Goal: Ask a question: Seek information or help from site administrators or community

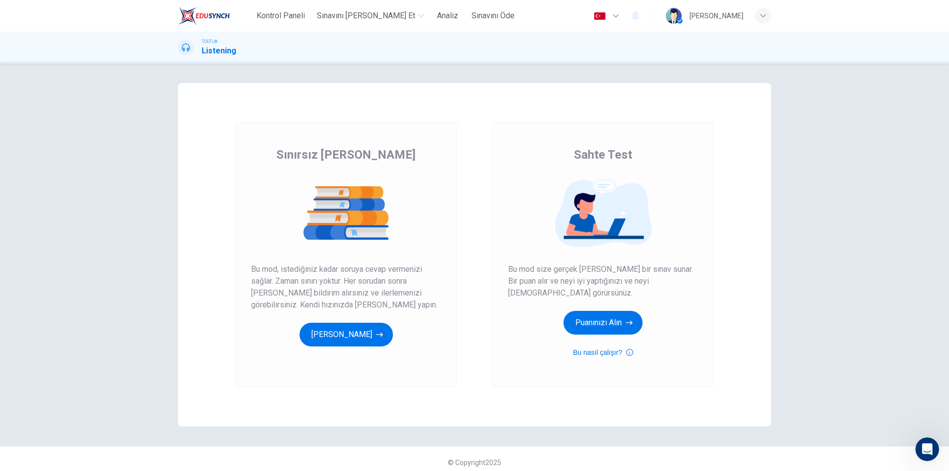
scroll to position [708, 0]
click at [608, 318] on button "Puanınızı Alın" at bounding box center [603, 323] width 79 height 24
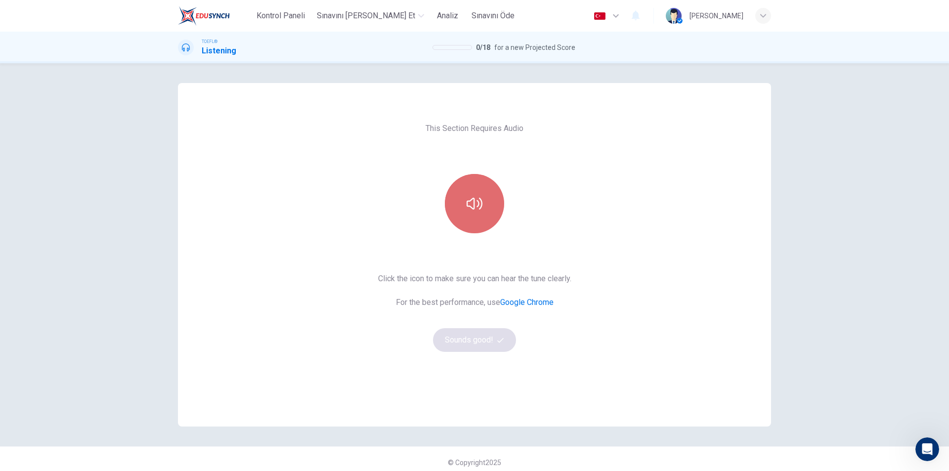
click at [479, 209] on icon "button" at bounding box center [475, 204] width 16 height 16
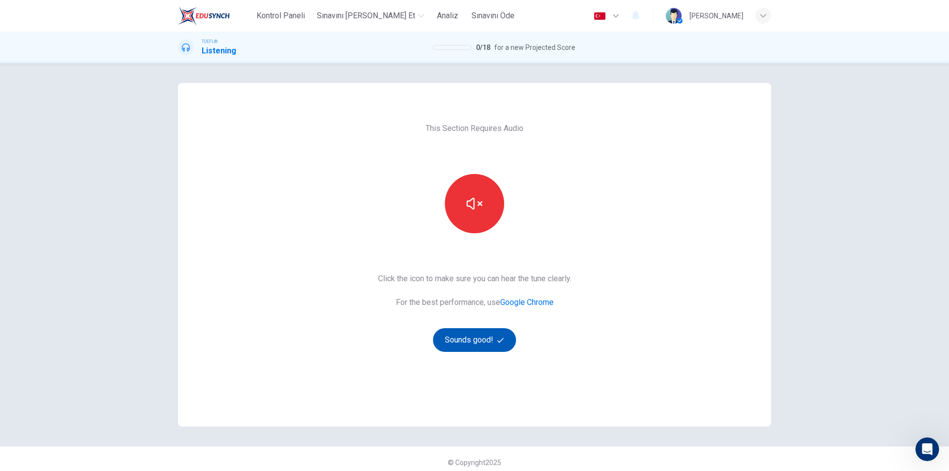
click at [470, 337] on button "Sounds good!" at bounding box center [474, 340] width 83 height 24
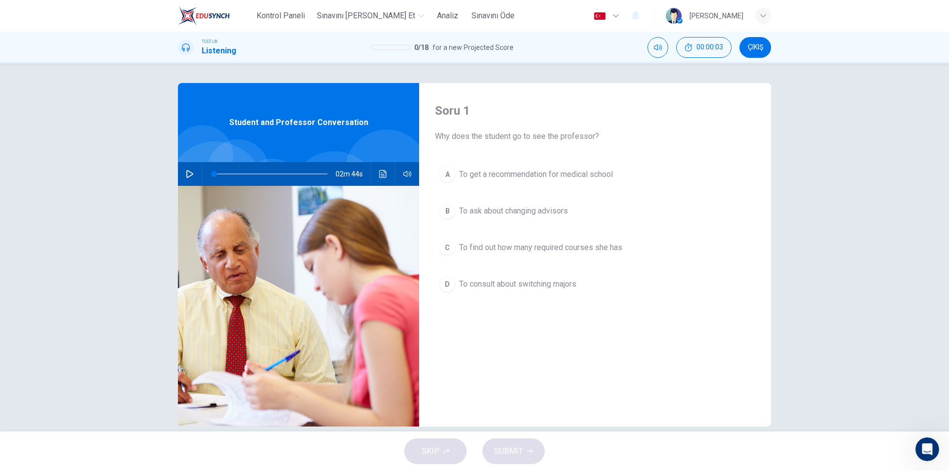
click at [186, 173] on icon "button" at bounding box center [190, 174] width 8 height 8
type input "0"
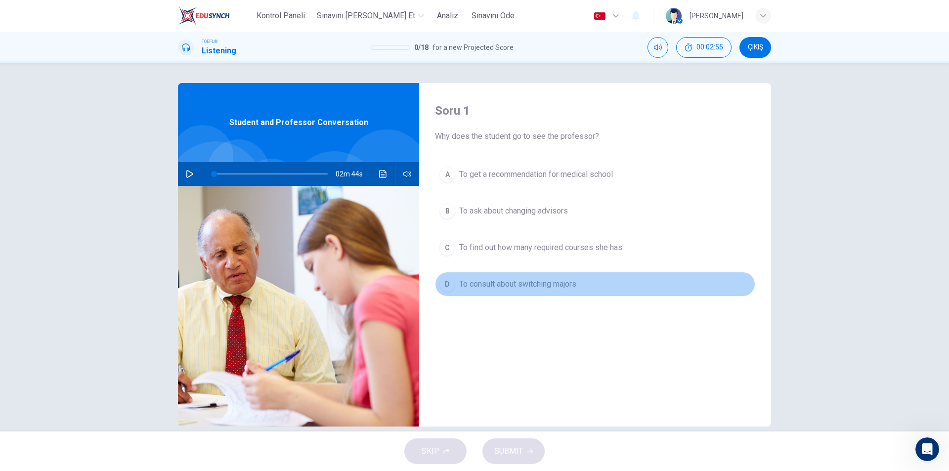
click at [511, 278] on span "To consult about switching majors" at bounding box center [517, 284] width 117 height 12
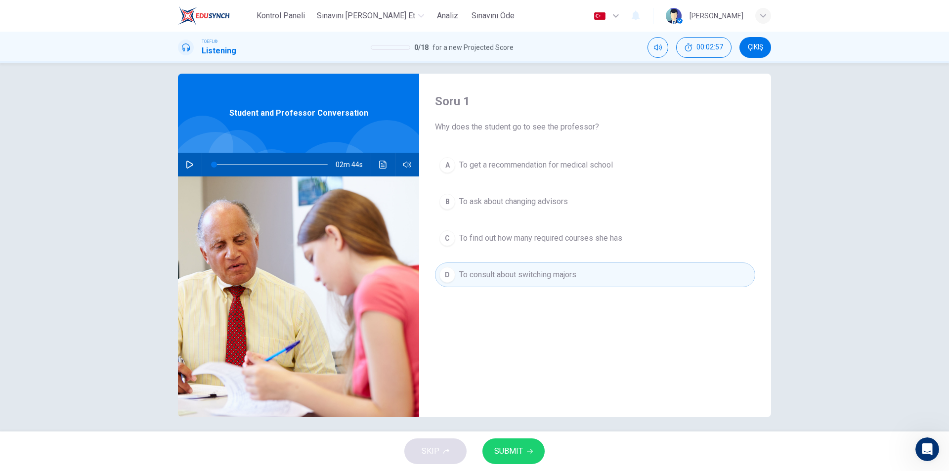
scroll to position [15, 0]
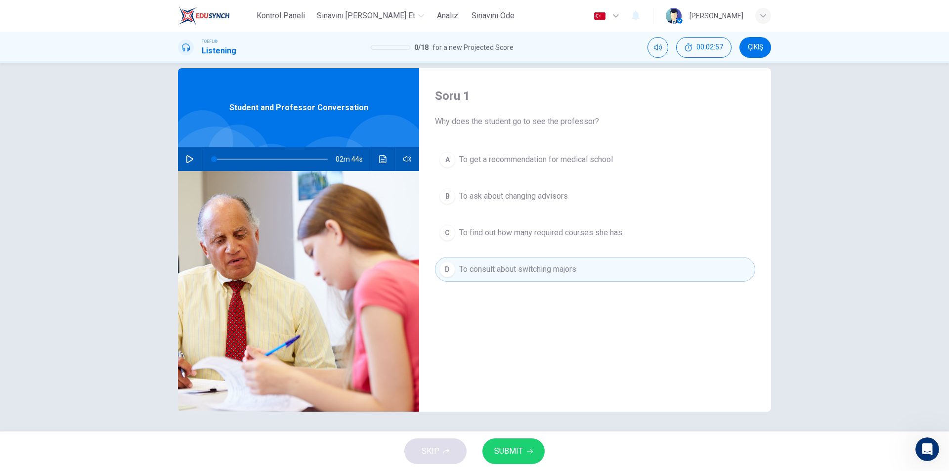
click at [514, 456] on span "SUBMIT" at bounding box center [508, 451] width 29 height 14
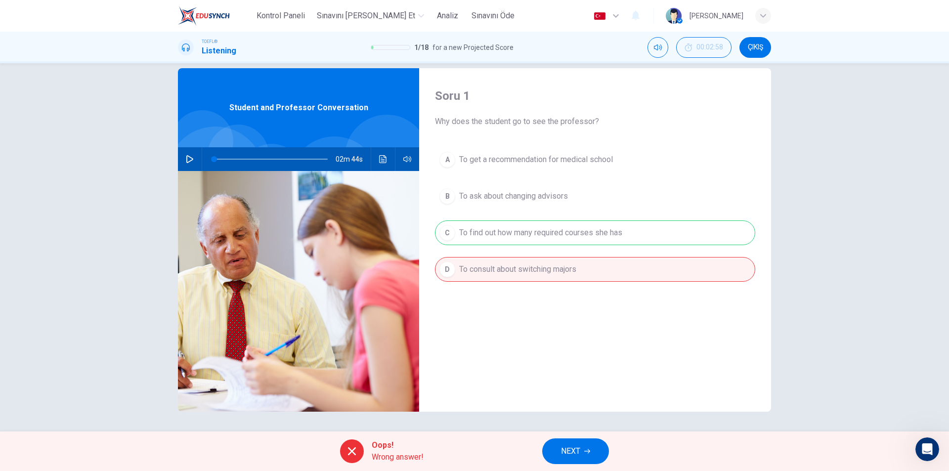
click at [580, 451] on span "NEXT" at bounding box center [570, 451] width 19 height 14
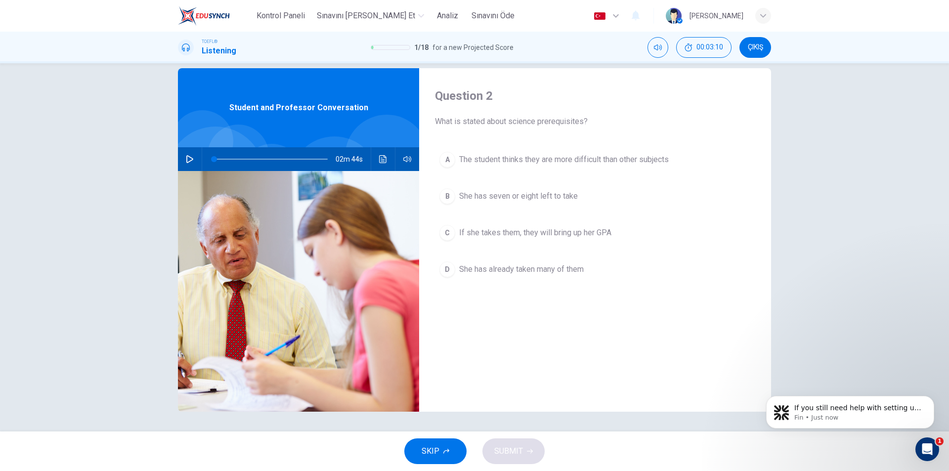
scroll to position [779, 0]
click at [574, 235] on span "If she takes them, they will bring up her GPA" at bounding box center [535, 233] width 152 height 12
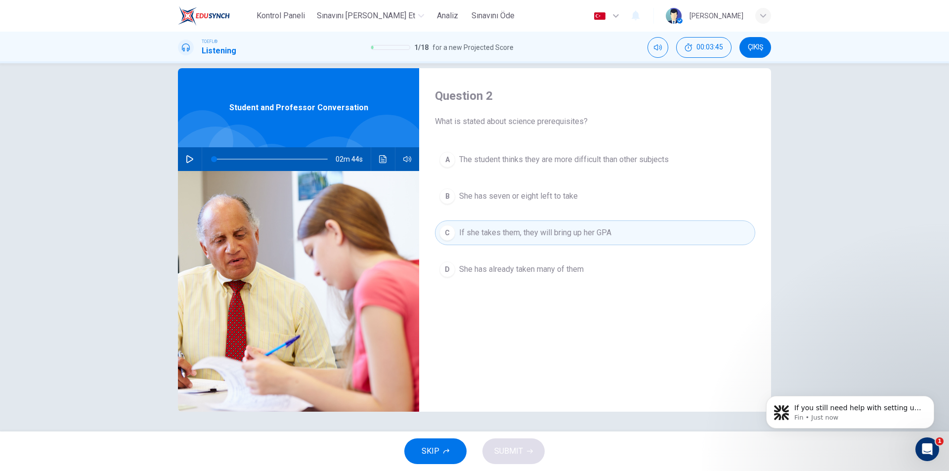
click at [444, 451] on icon "button" at bounding box center [446, 451] width 6 height 5
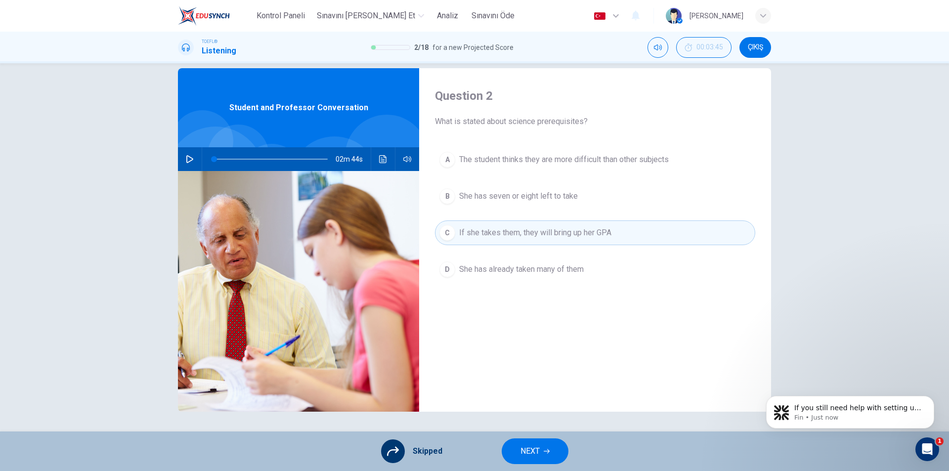
click at [521, 447] on span "NEXT" at bounding box center [530, 451] width 19 height 14
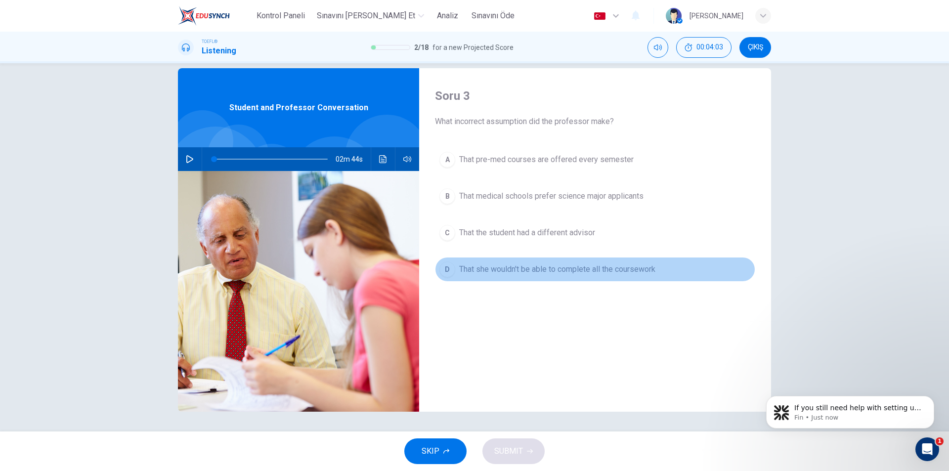
click at [580, 270] on span "That she wouldn't be able to complete all the coursework" at bounding box center [557, 269] width 196 height 12
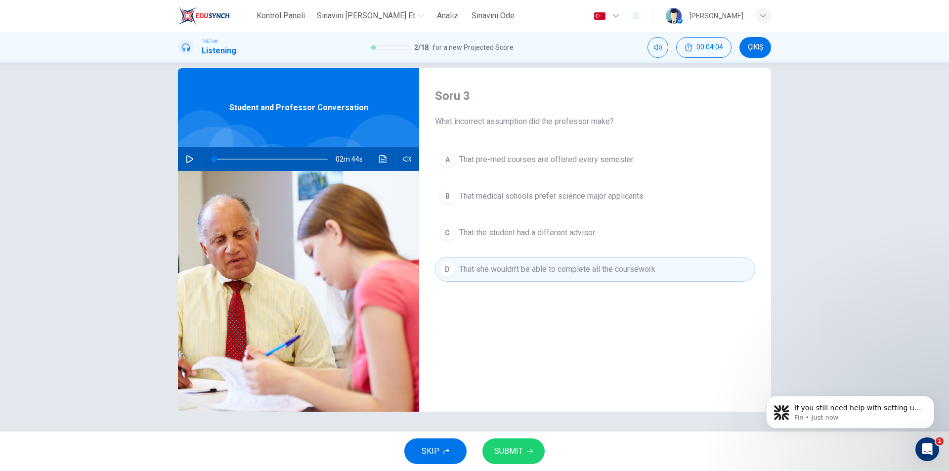
click at [511, 449] on span "SUBMIT" at bounding box center [508, 451] width 29 height 14
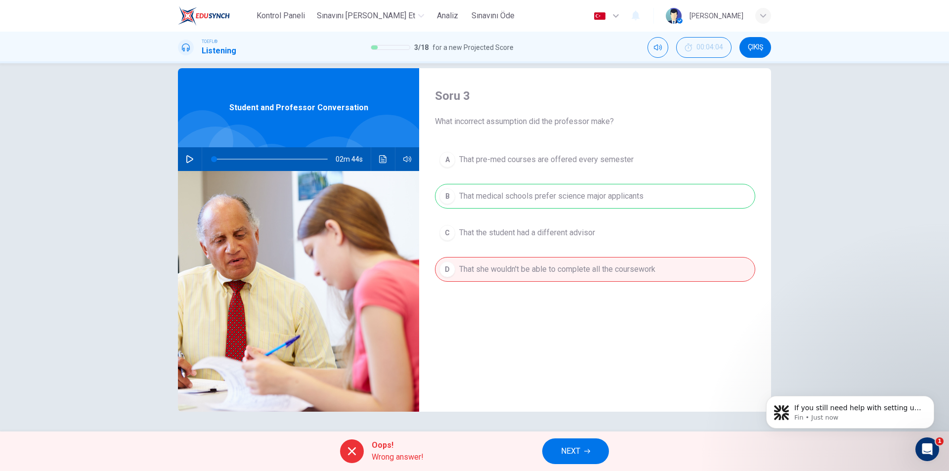
click at [589, 448] on button "NEXT" at bounding box center [575, 451] width 67 height 26
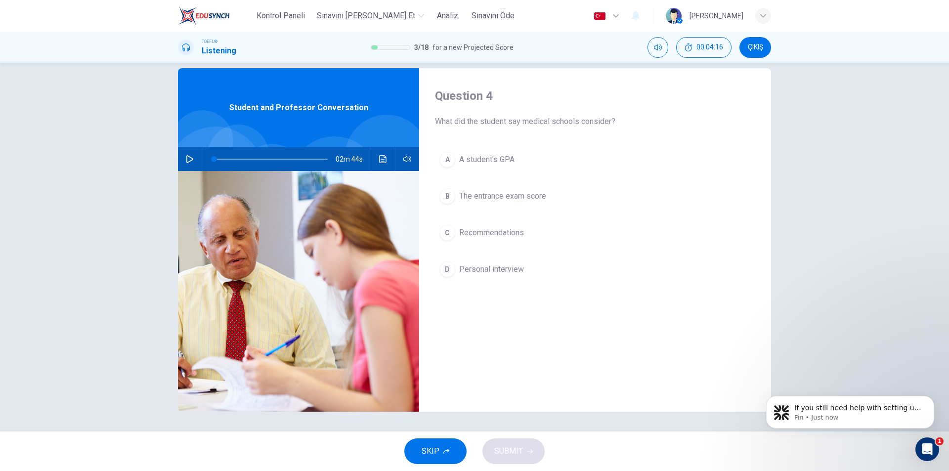
click at [505, 166] on button "A A student’s GPA" at bounding box center [595, 159] width 320 height 25
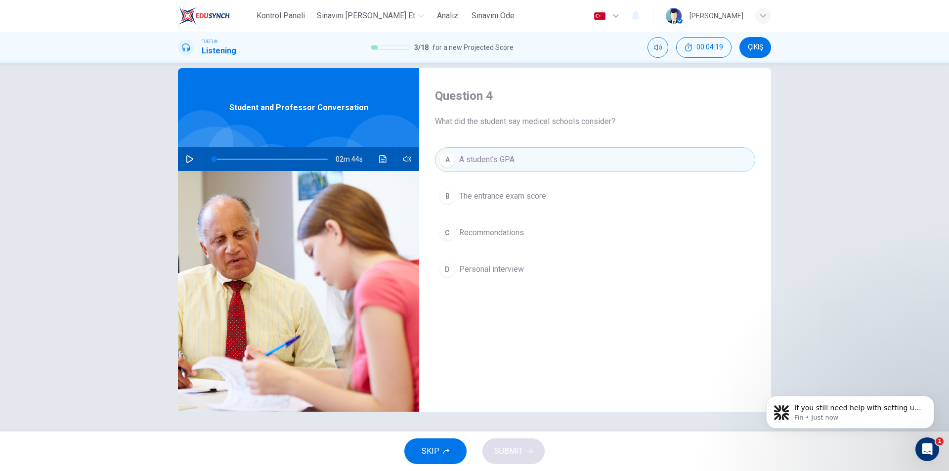
click at [525, 444] on div "SKIP SUBMIT" at bounding box center [474, 452] width 949 height 40
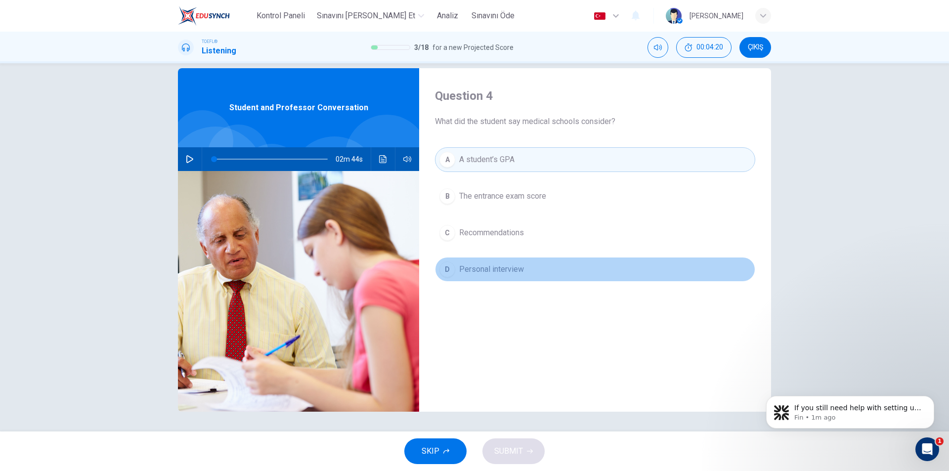
click at [546, 280] on button "D Personal interview" at bounding box center [595, 269] width 320 height 25
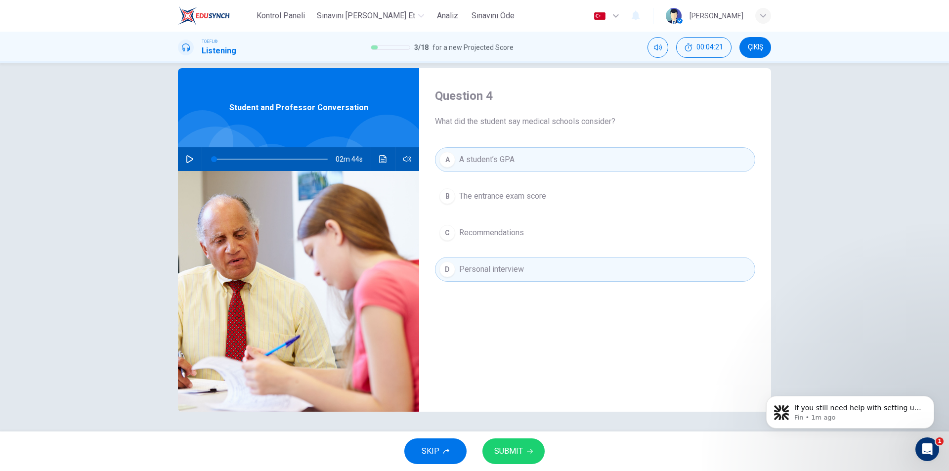
click at [532, 269] on button "D Personal interview" at bounding box center [595, 269] width 320 height 25
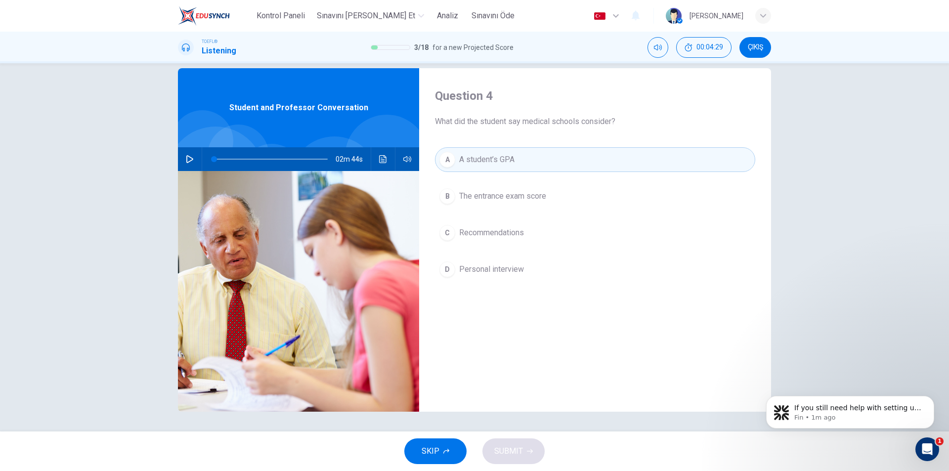
click at [540, 196] on span "The entrance exam score" at bounding box center [502, 196] width 87 height 12
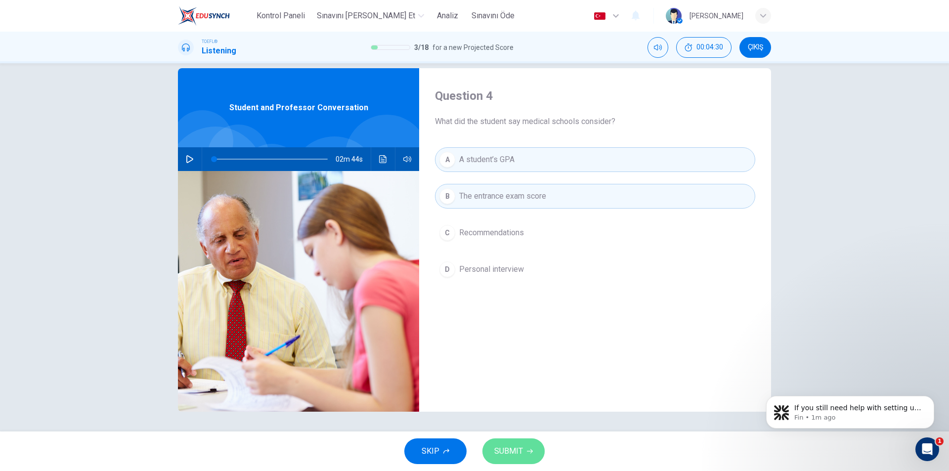
click at [527, 453] on icon "button" at bounding box center [530, 451] width 6 height 6
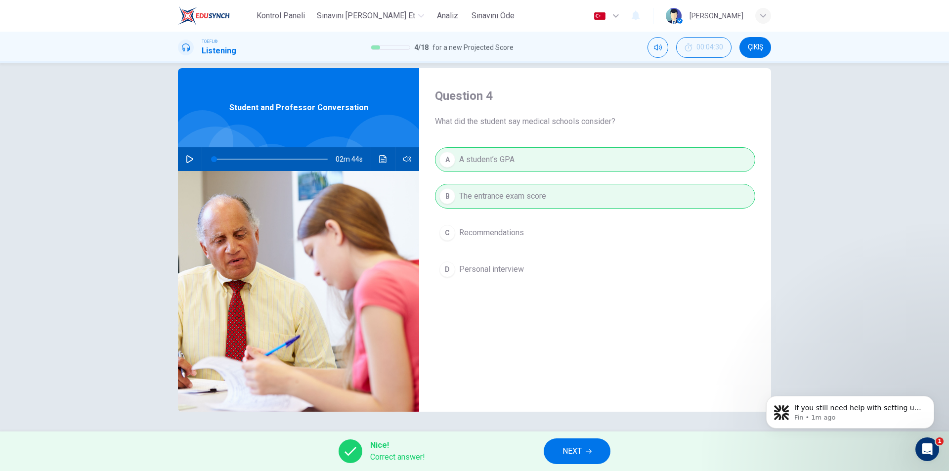
click at [583, 448] on button "NEXT" at bounding box center [577, 451] width 67 height 26
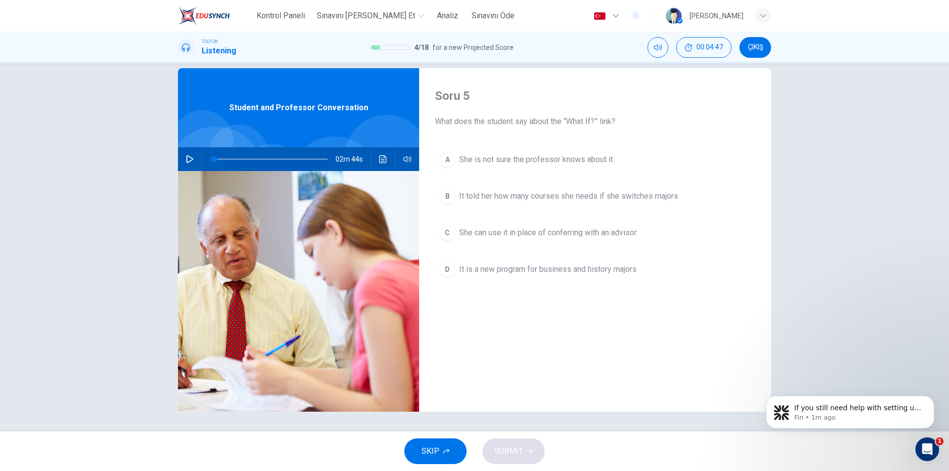
click at [559, 194] on span "It told her how many courses she needs if she switches majors" at bounding box center [568, 196] width 219 height 12
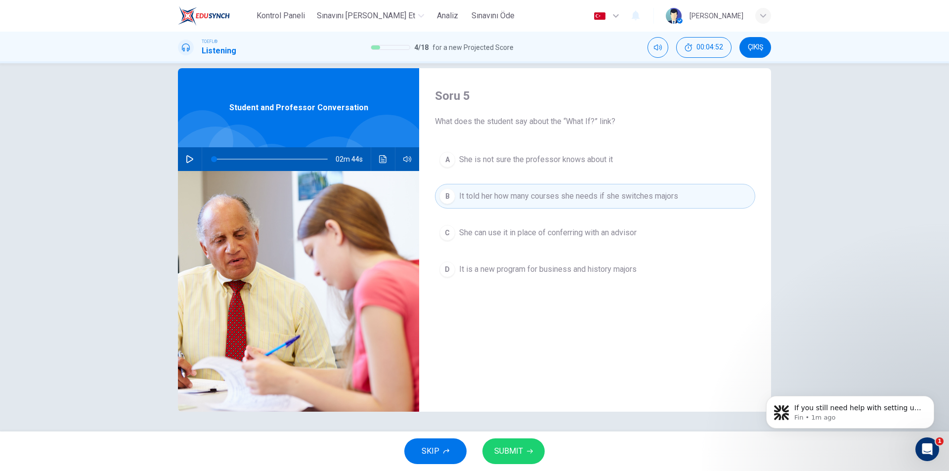
click at [515, 450] on span "SUBMIT" at bounding box center [508, 451] width 29 height 14
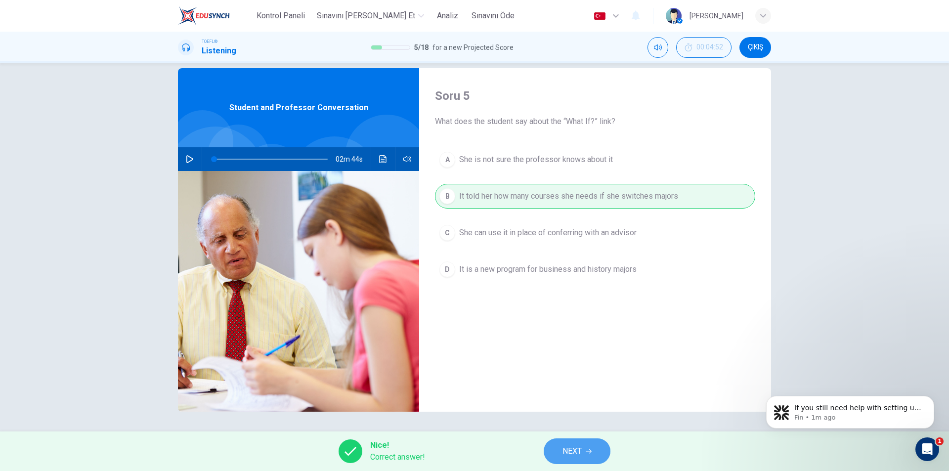
click at [581, 455] on span "NEXT" at bounding box center [572, 451] width 19 height 14
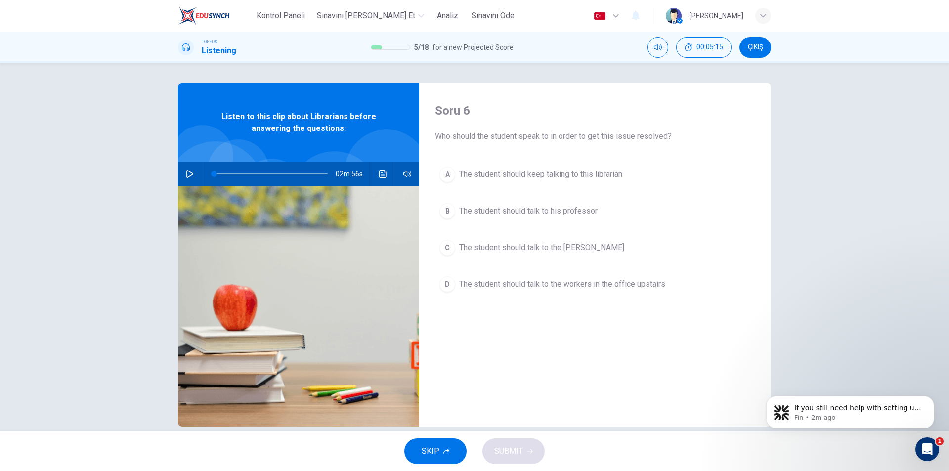
click at [572, 219] on button "B The student should talk to his professor" at bounding box center [595, 211] width 320 height 25
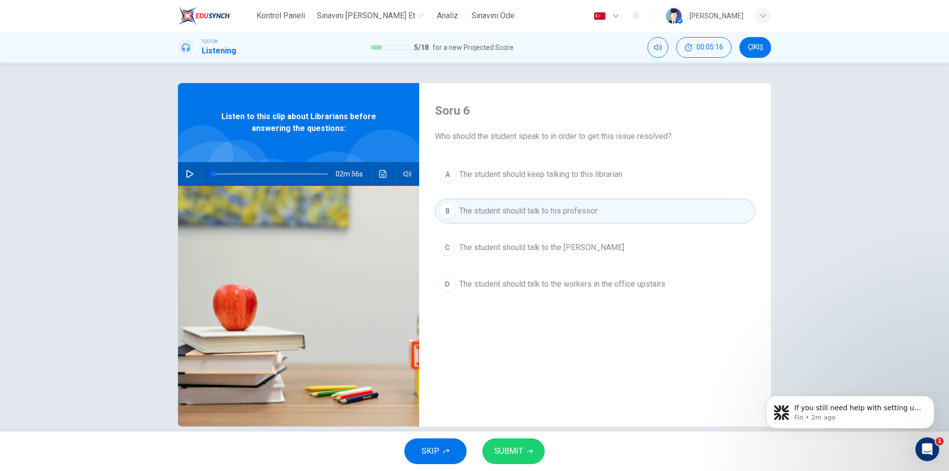
click at [515, 453] on span "SUBMIT" at bounding box center [508, 451] width 29 height 14
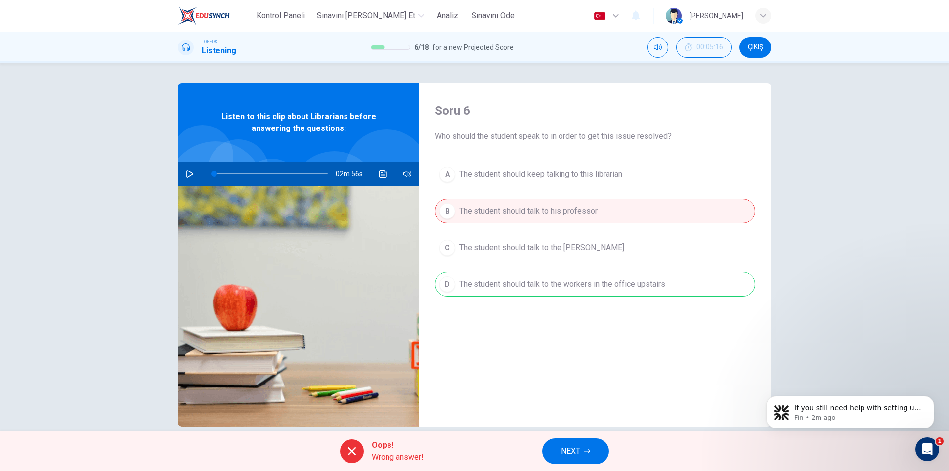
scroll to position [15, 0]
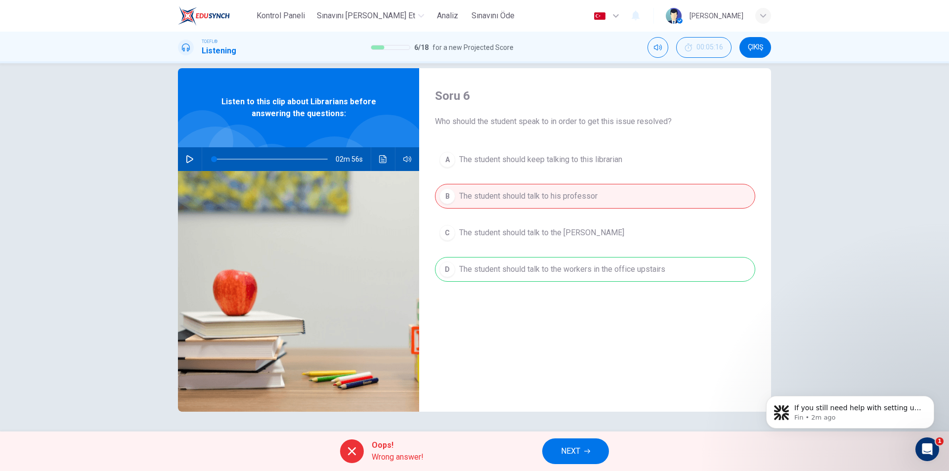
click at [568, 449] on span "NEXT" at bounding box center [570, 451] width 19 height 14
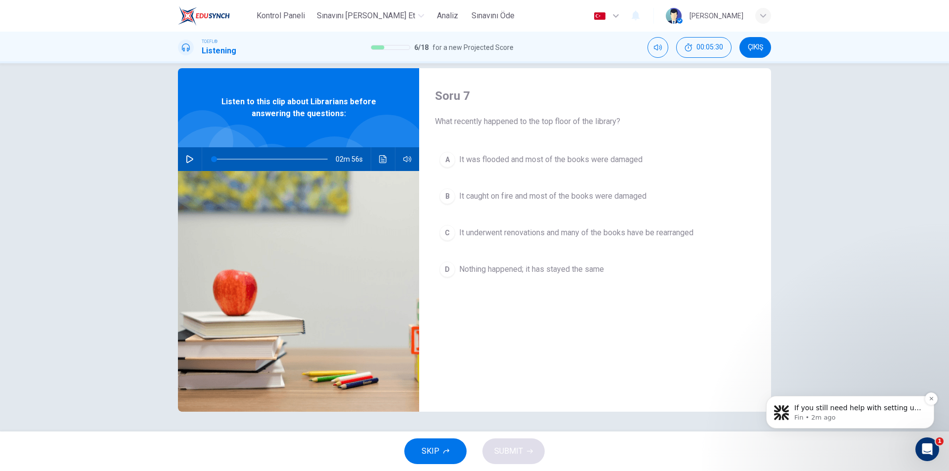
click at [859, 408] on p "If you still need help with setting up or viewing your payment method, I’m here…" at bounding box center [858, 408] width 128 height 10
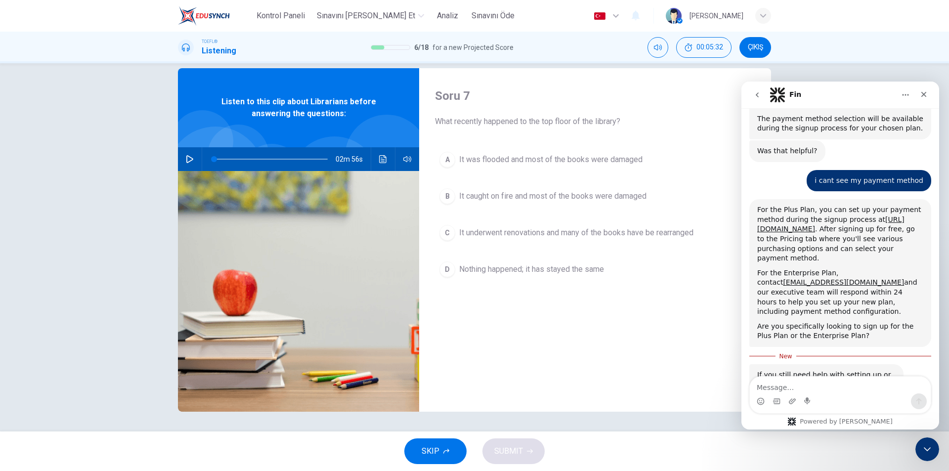
scroll to position [795, 0]
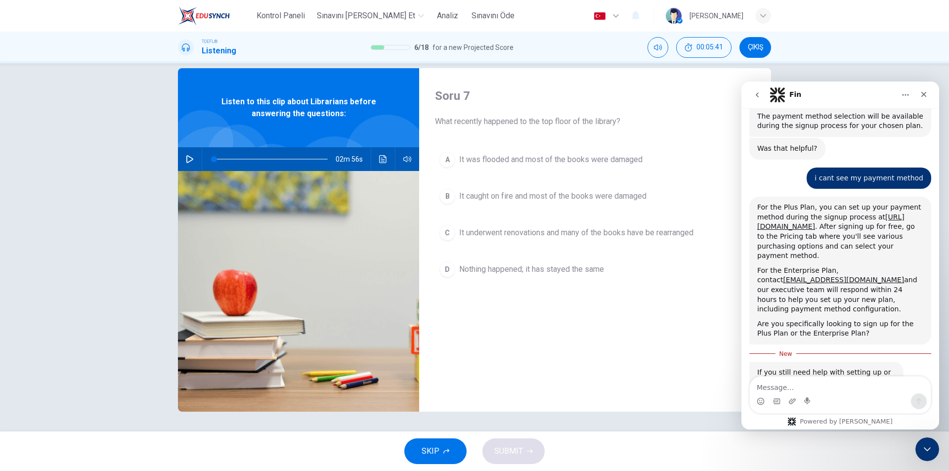
click at [756, 11] on div "[PERSON_NAME]" at bounding box center [718, 16] width 105 height 16
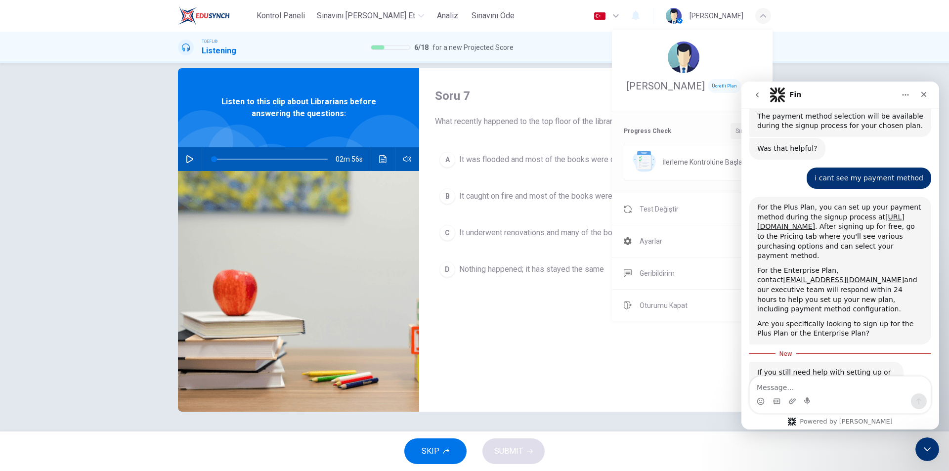
click at [712, 86] on span "Ücretli Plan" at bounding box center [724, 86] width 33 height 14
click at [668, 90] on span "[PERSON_NAME]" at bounding box center [666, 86] width 78 height 12
click at [788, 386] on textarea "Message…" at bounding box center [840, 385] width 181 height 17
type textarea "ücetli planımı nasıl ücretsiz yaparım"
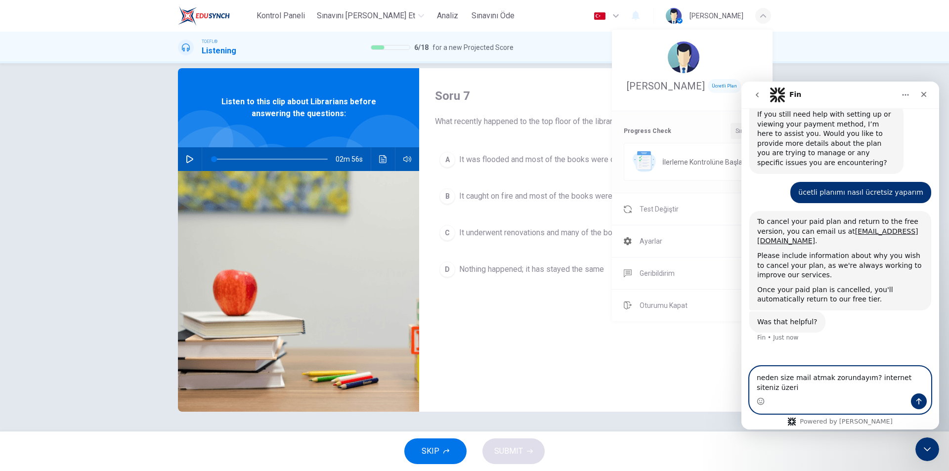
scroll to position [1027, 0]
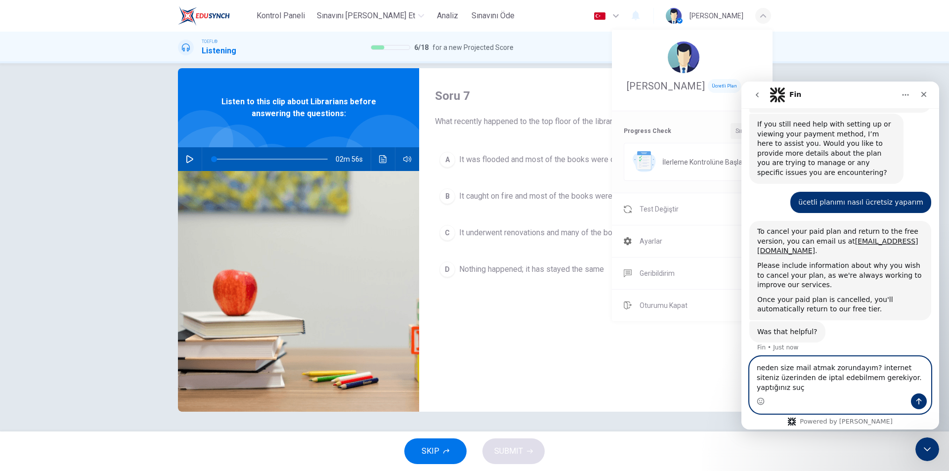
type textarea "neden size mail atmak zorundayım? internet siteniz üzerinden de iptal edebilmem…"
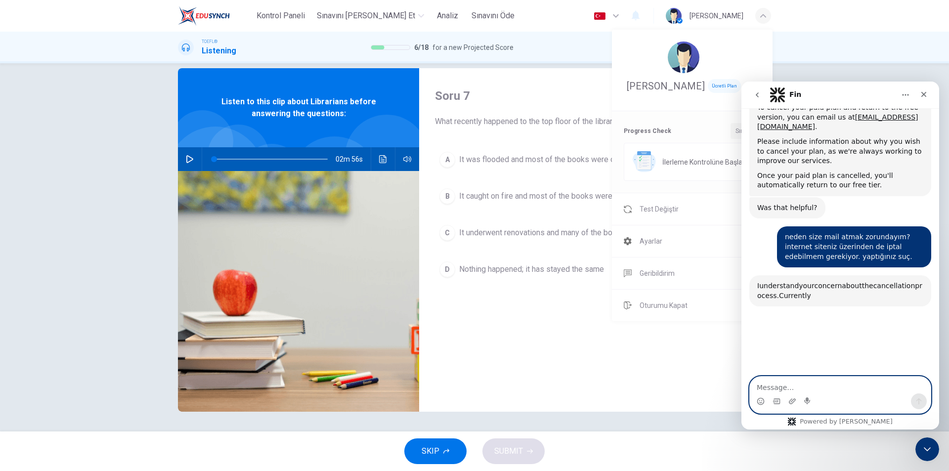
scroll to position [1186, 0]
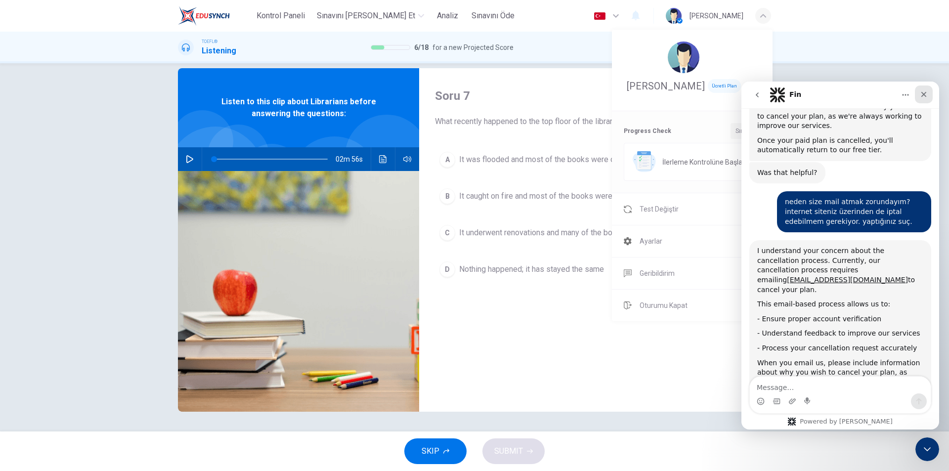
click at [930, 98] on div "Close" at bounding box center [924, 95] width 18 height 18
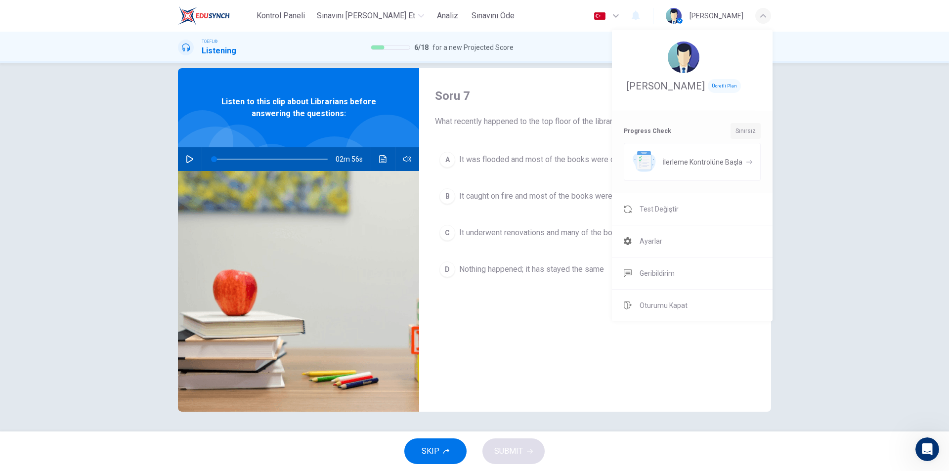
scroll to position [1226, 0]
